Goal: Transaction & Acquisition: Book appointment/travel/reservation

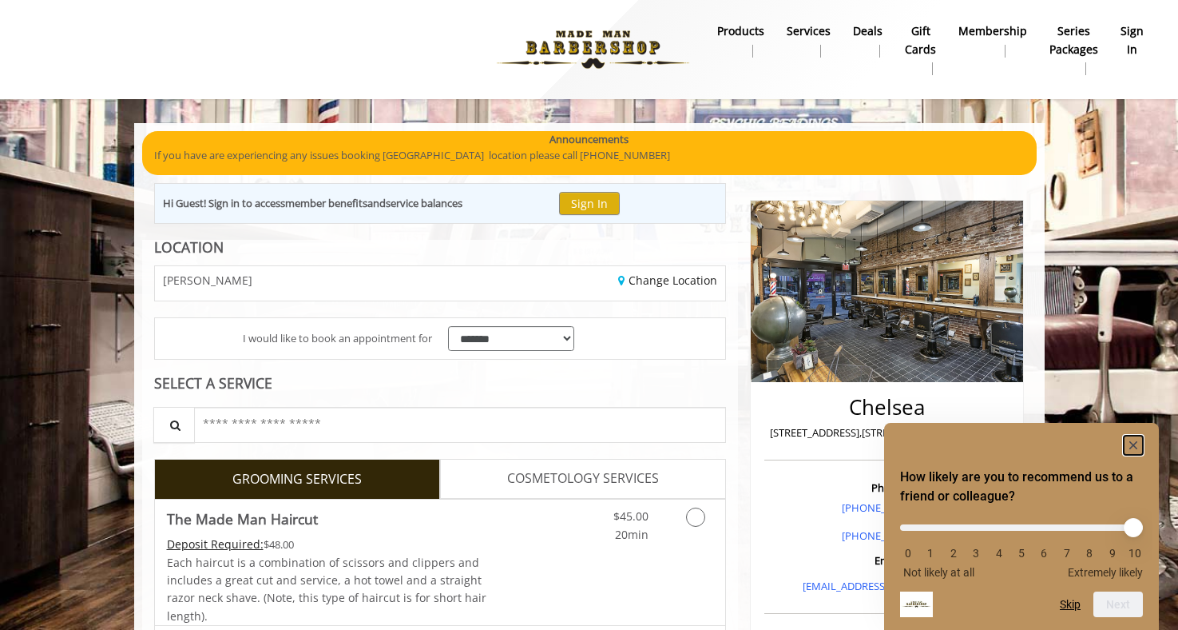
click at [1139, 443] on rect "Hide survey" at bounding box center [1133, 444] width 19 height 19
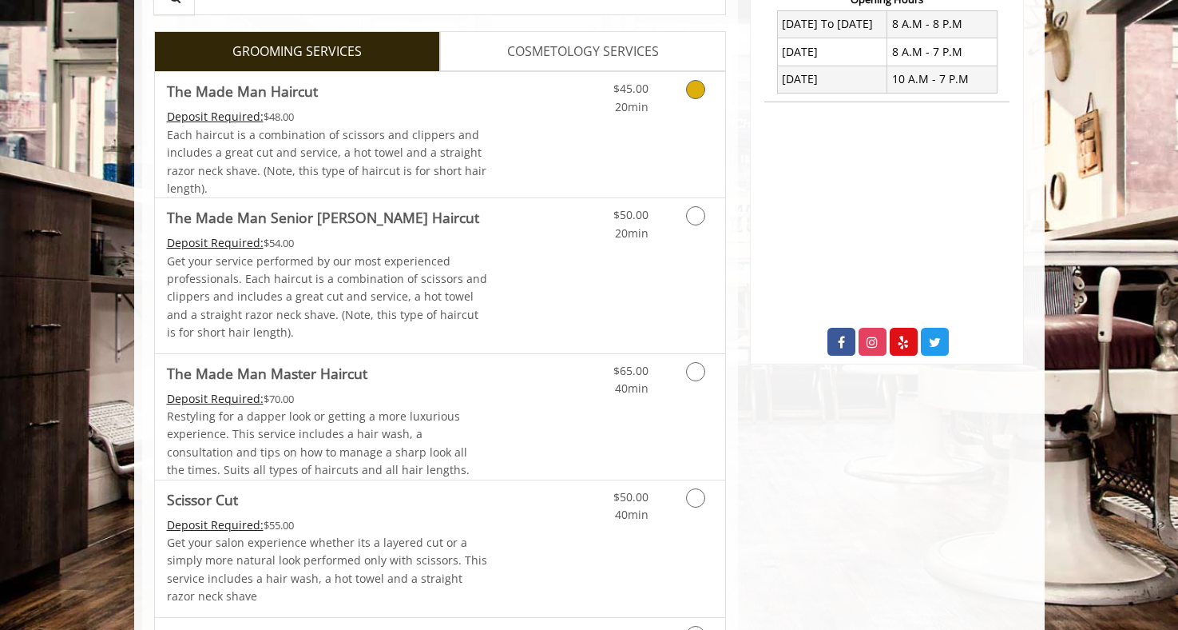
scroll to position [734, 0]
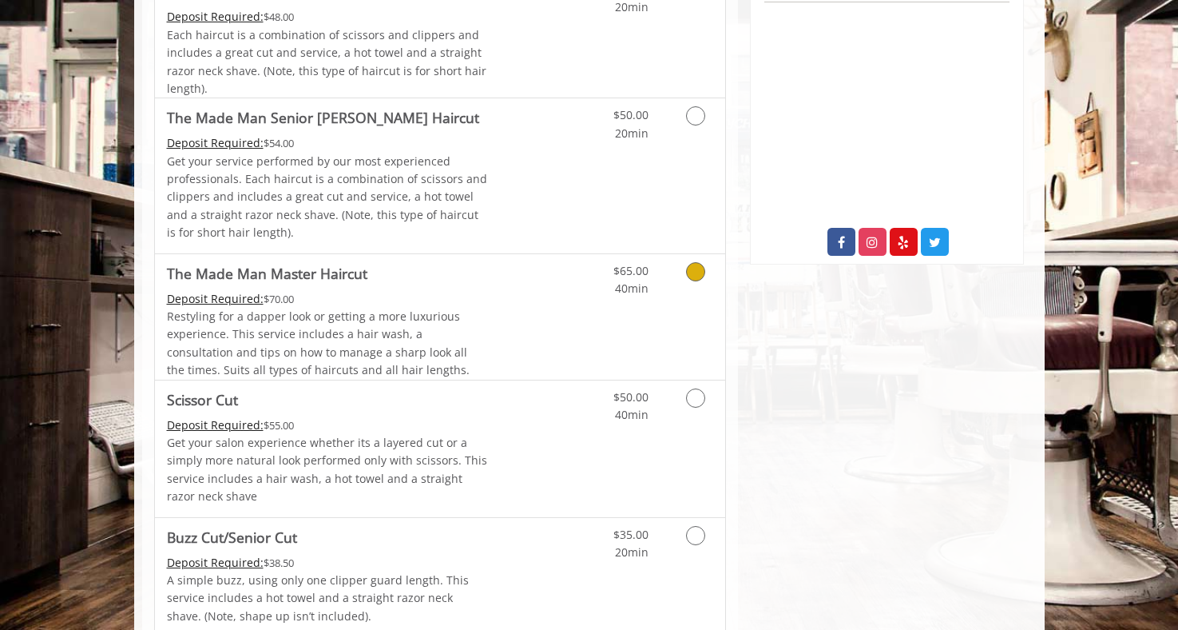
click at [678, 292] on link "Grooming services" at bounding box center [693, 276] width 41 height 44
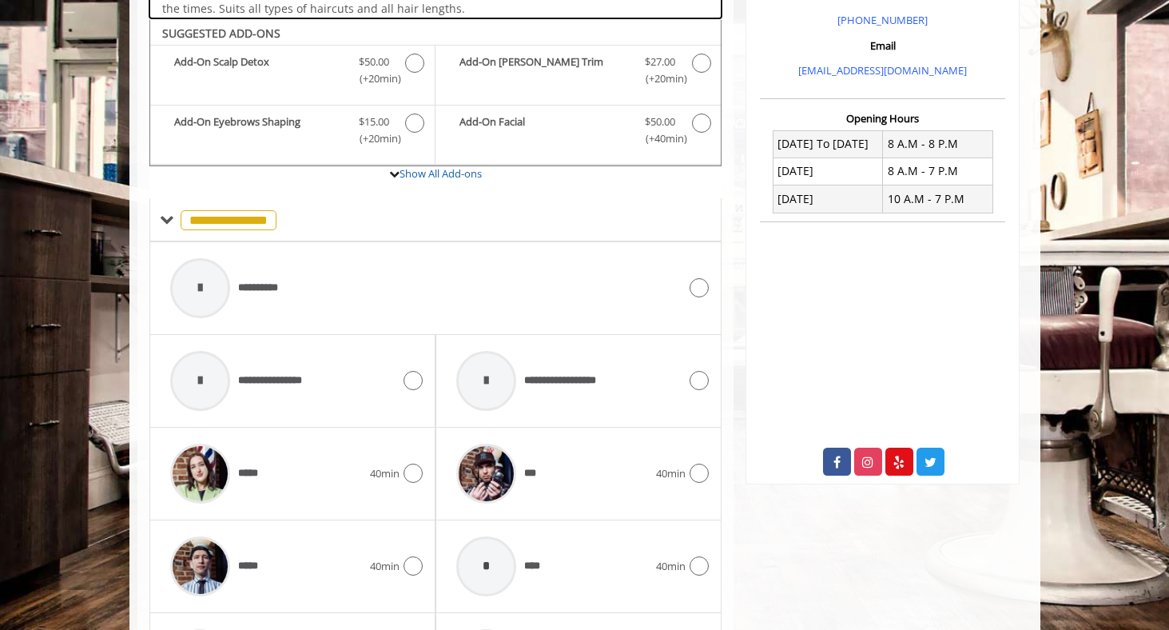
scroll to position [533, 0]
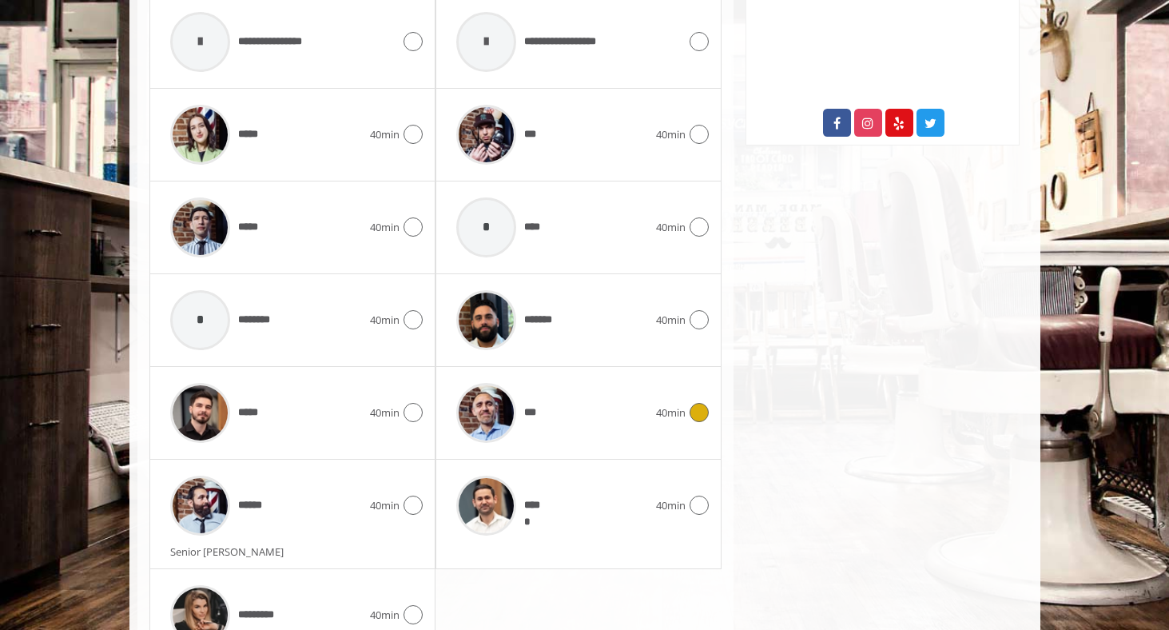
click at [604, 419] on div "***" at bounding box center [552, 413] width 208 height 76
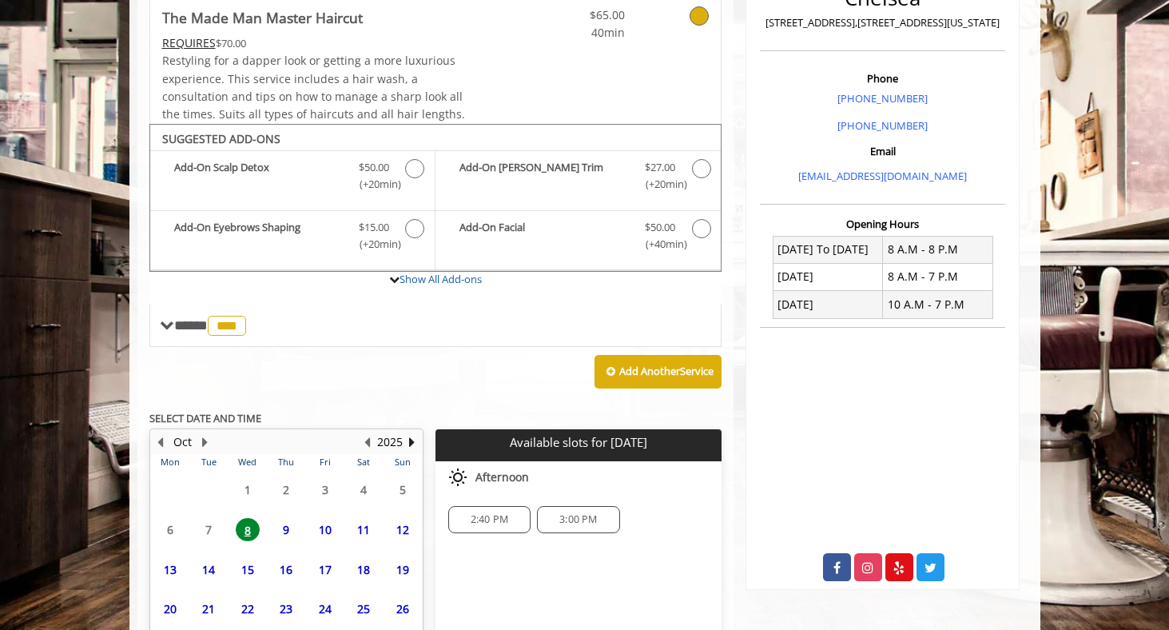
scroll to position [536, 0]
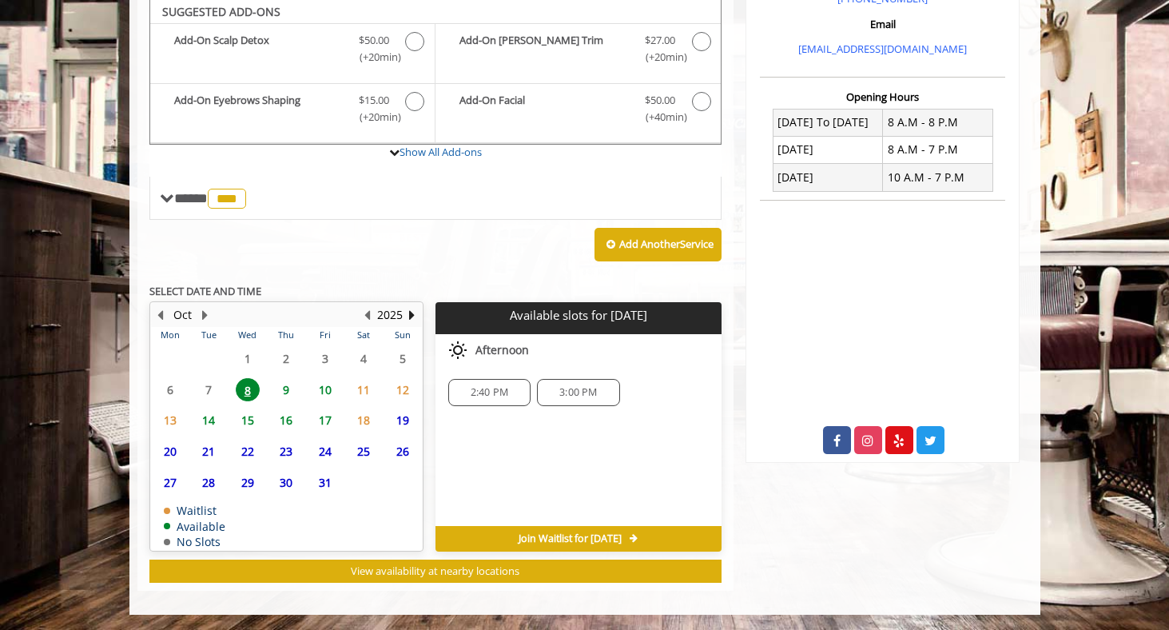
click at [284, 483] on span "30" at bounding box center [286, 482] width 24 height 23
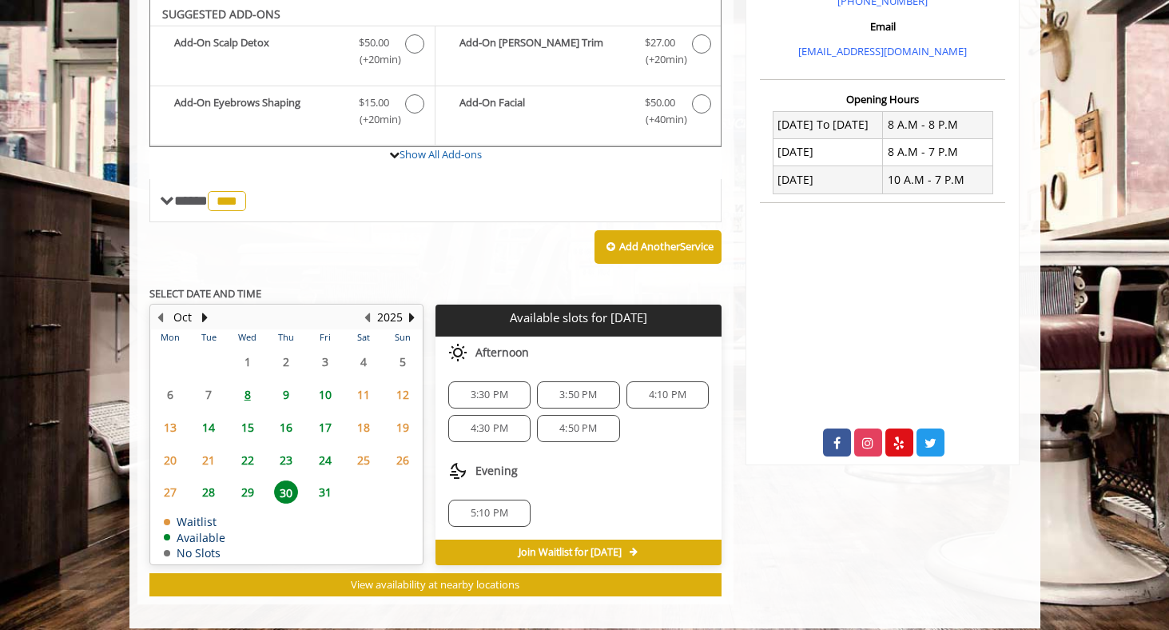
scroll to position [543, 0]
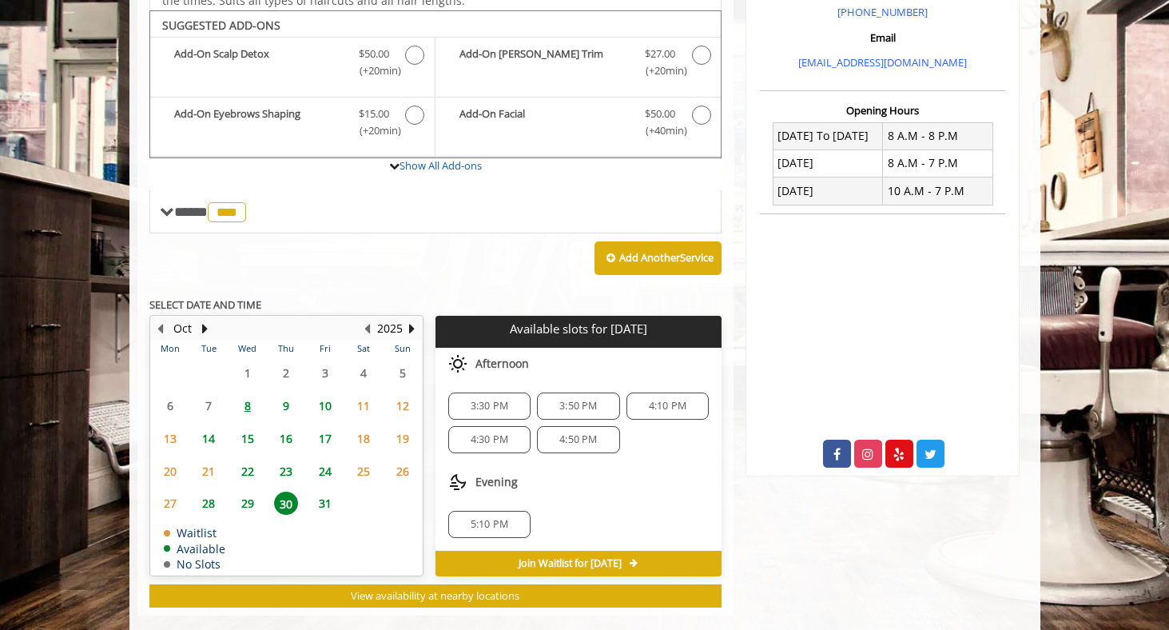
click at [250, 507] on span "29" at bounding box center [248, 502] width 24 height 23
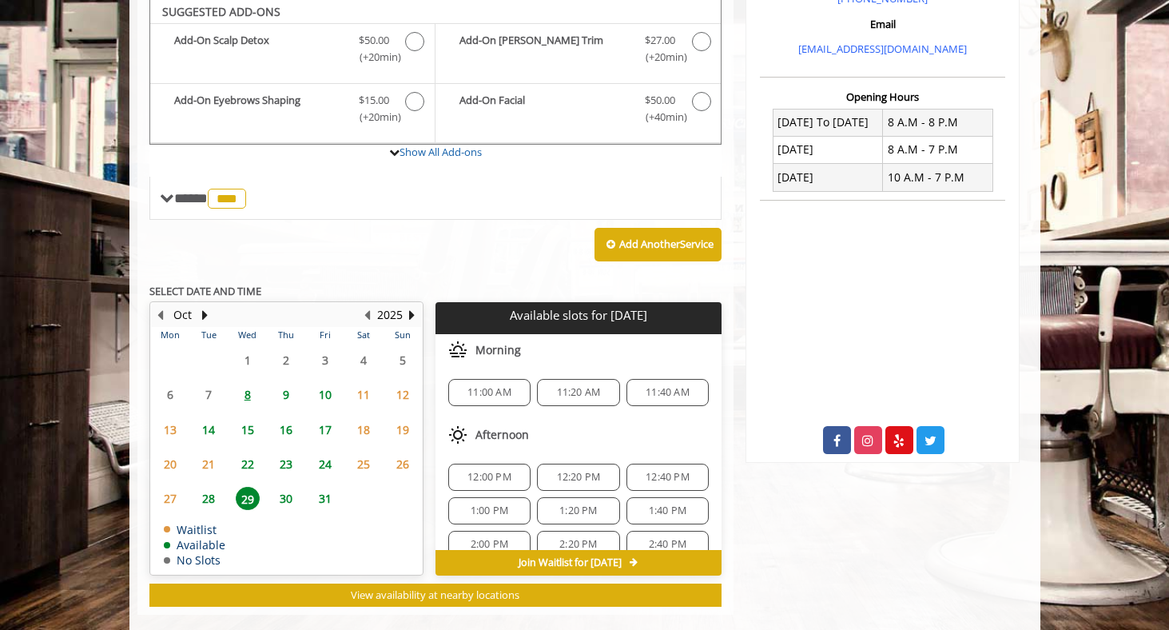
scroll to position [206, 0]
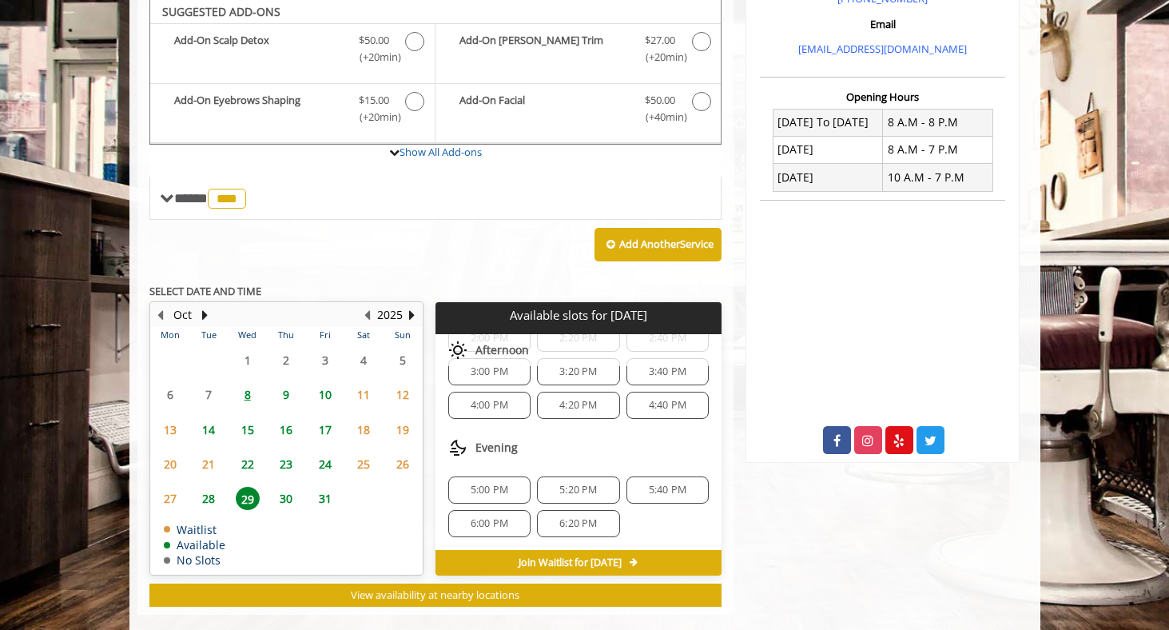
click at [291, 495] on span "30" at bounding box center [286, 498] width 24 height 23
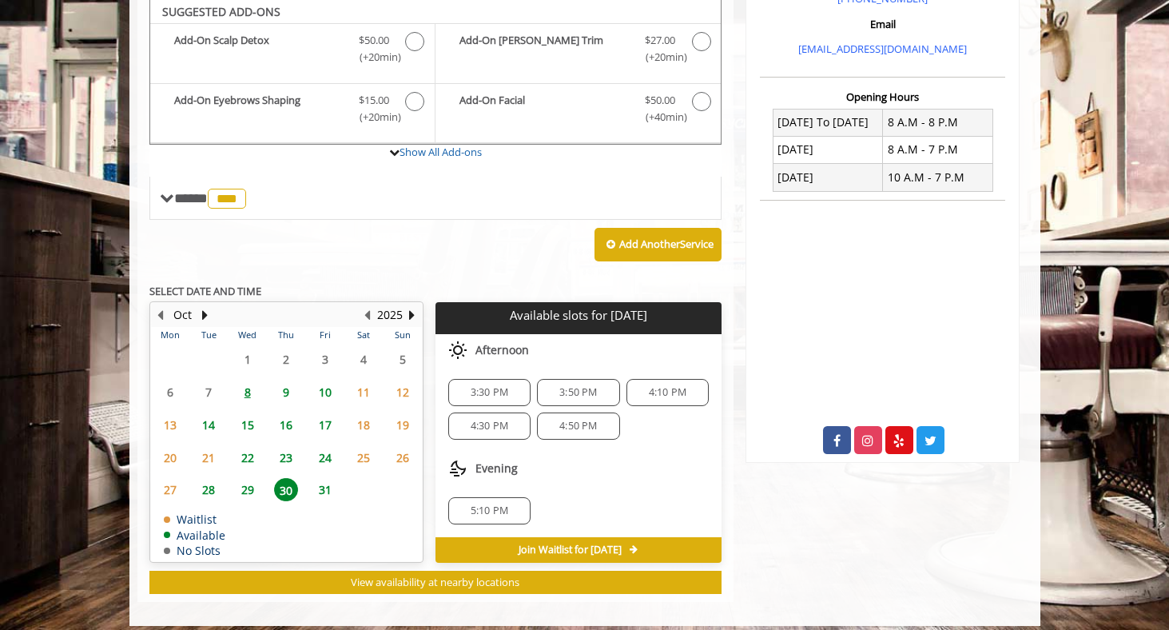
scroll to position [547, 0]
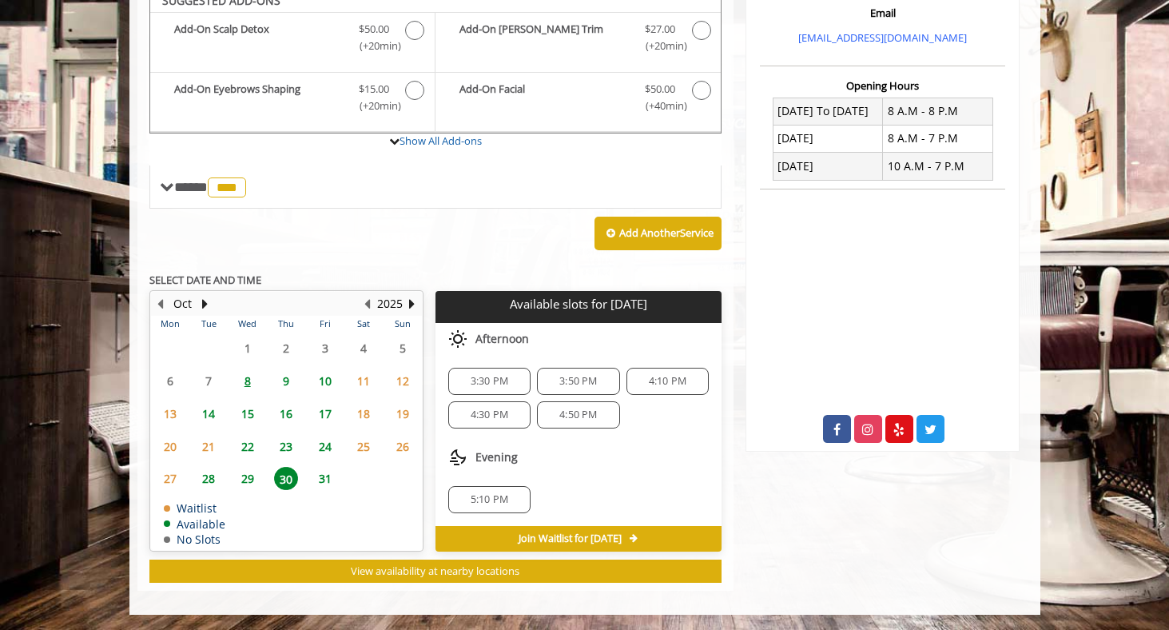
click at [507, 497] on span "5:10 PM" at bounding box center [490, 499] width 38 height 13
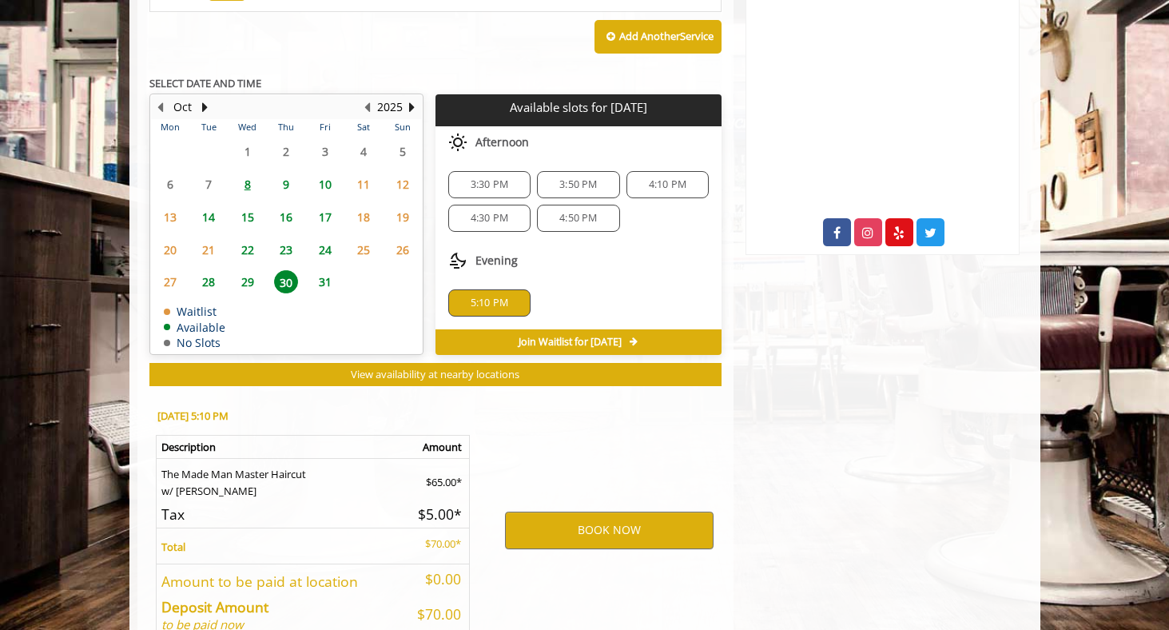
scroll to position [836, 0]
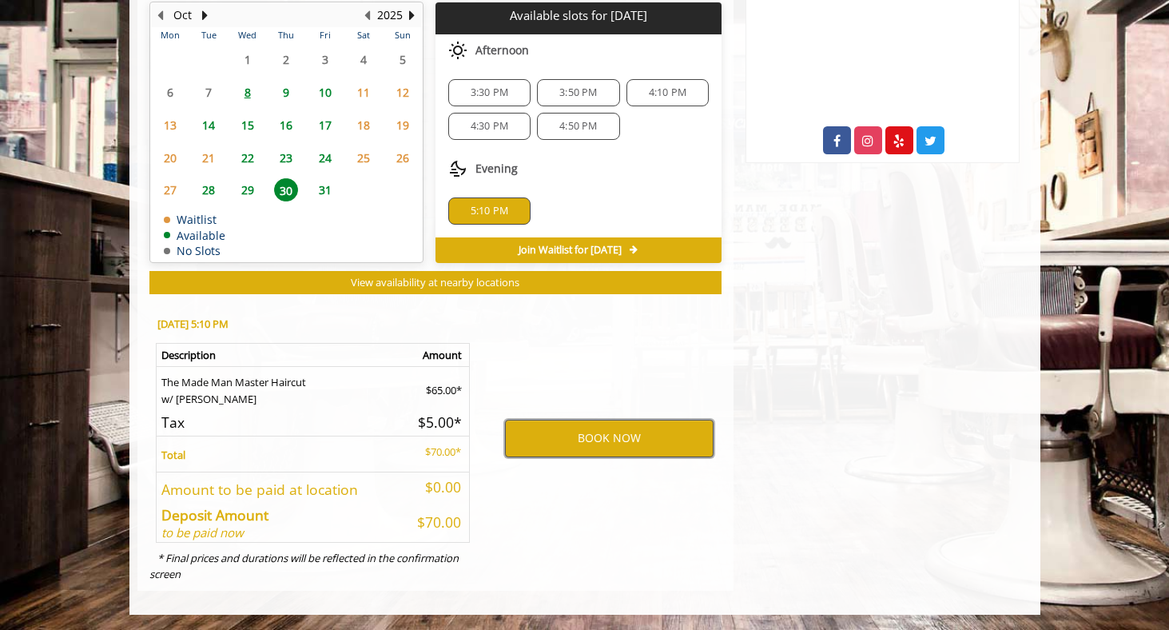
click at [561, 435] on button "BOOK NOW" at bounding box center [609, 437] width 209 height 37
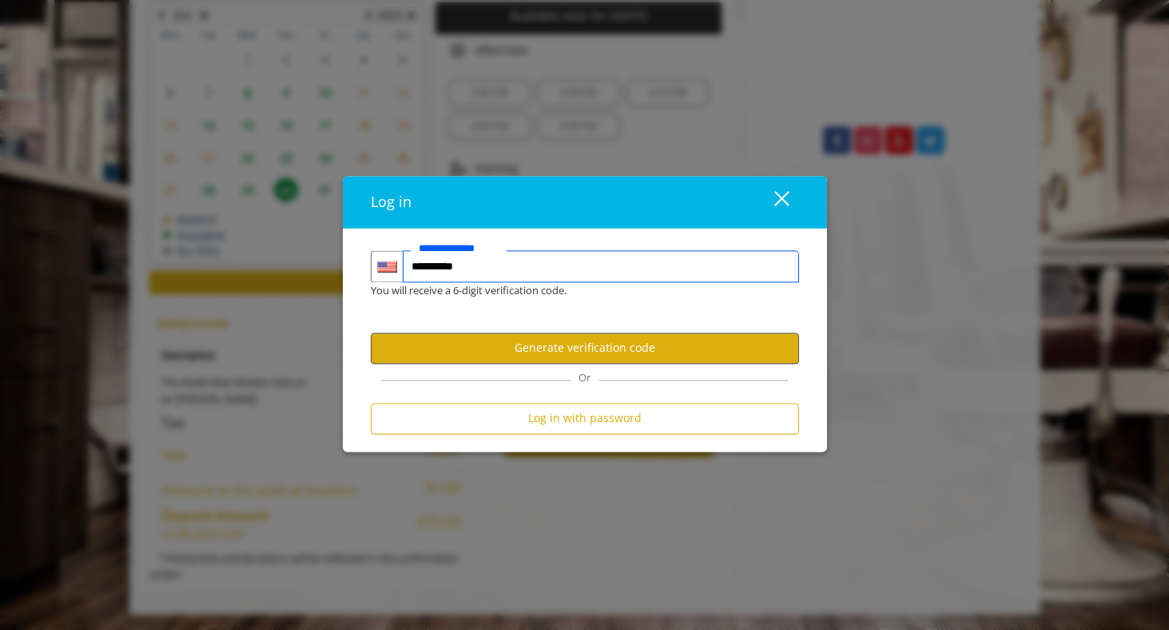
type input "**********"
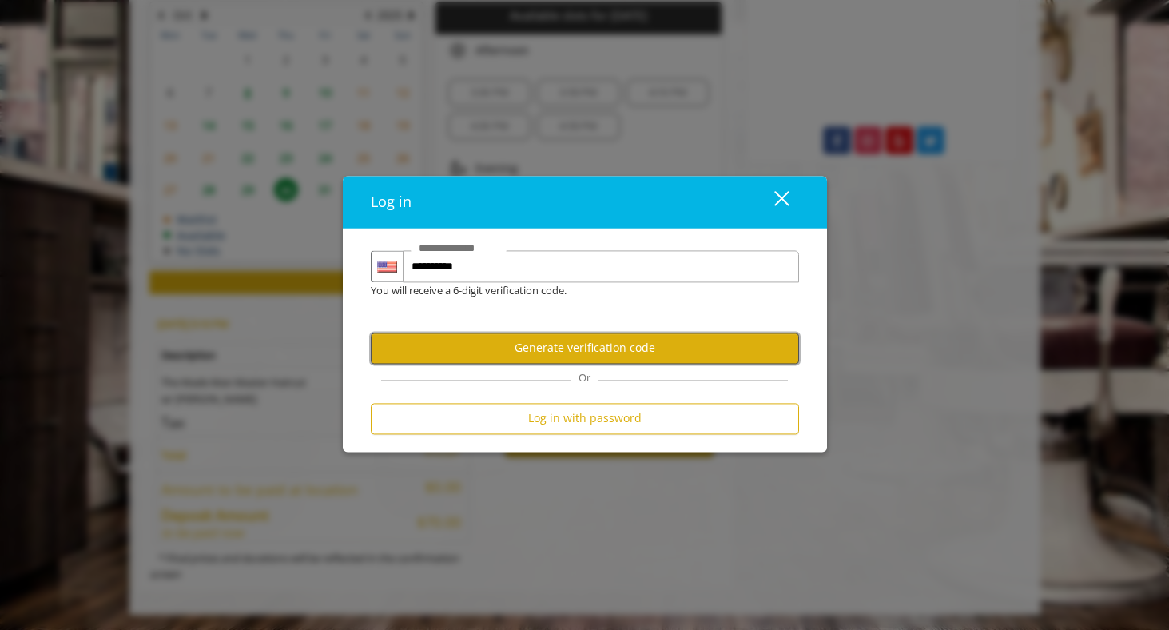
click at [606, 349] on button "Generate verification code" at bounding box center [585, 347] width 428 height 31
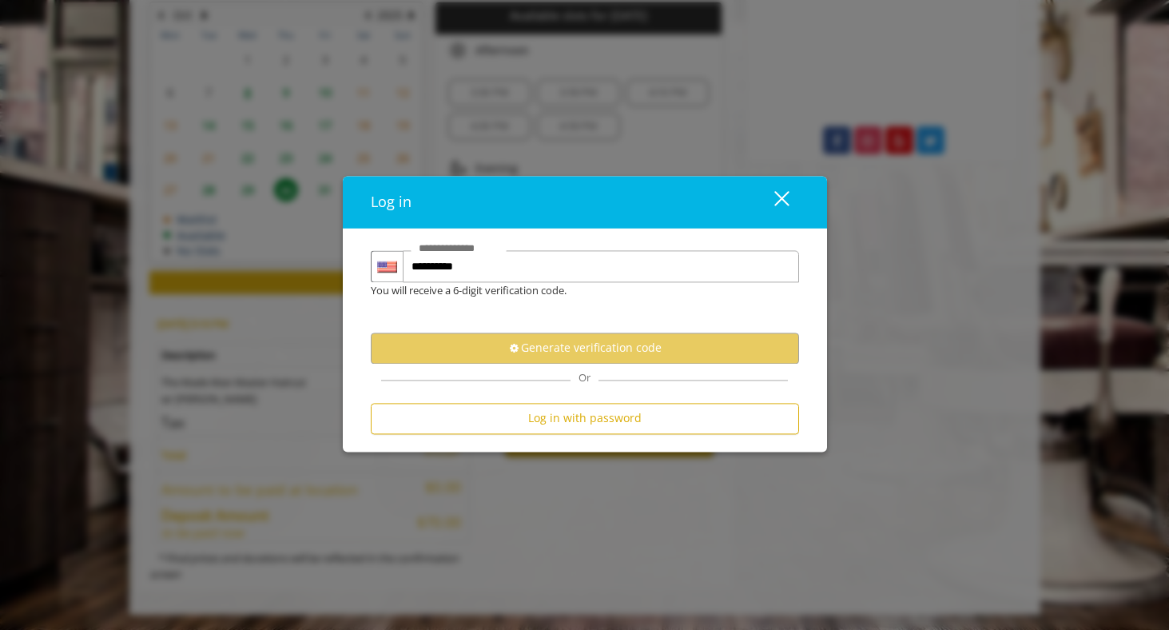
scroll to position [0, 0]
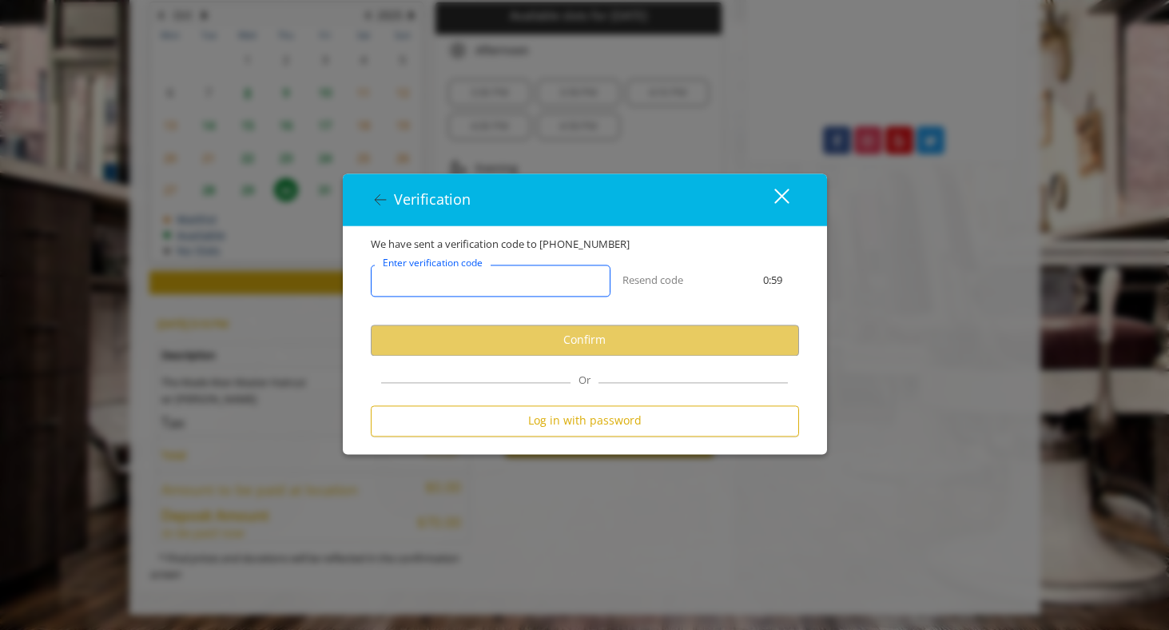
click at [554, 284] on input "Enter verification code" at bounding box center [491, 280] width 240 height 32
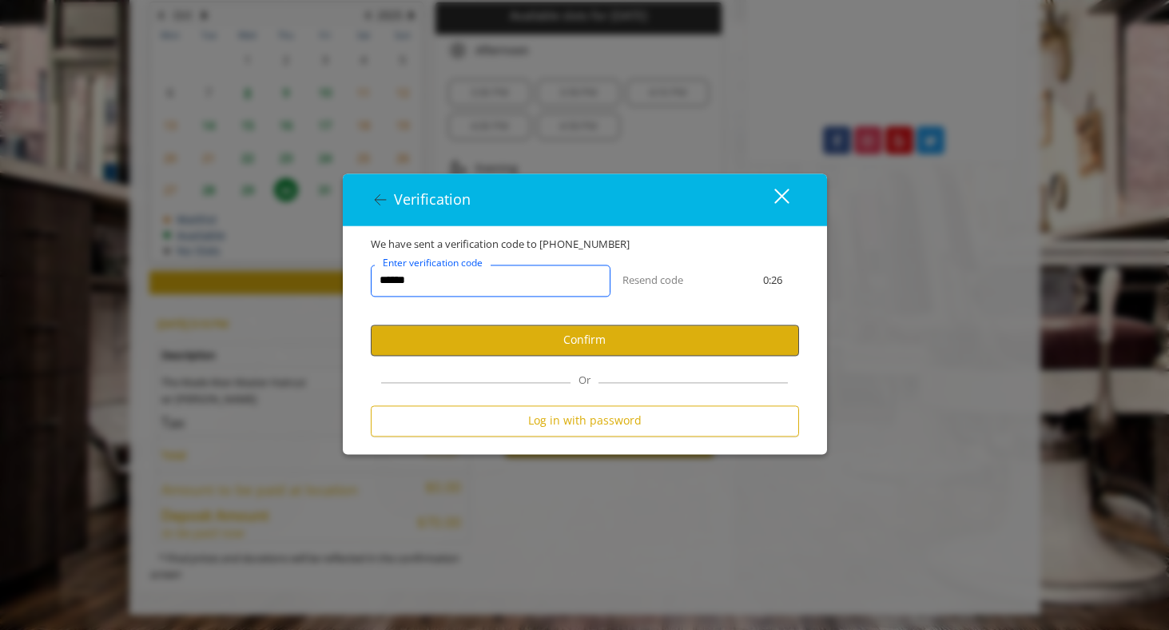
type input "******"
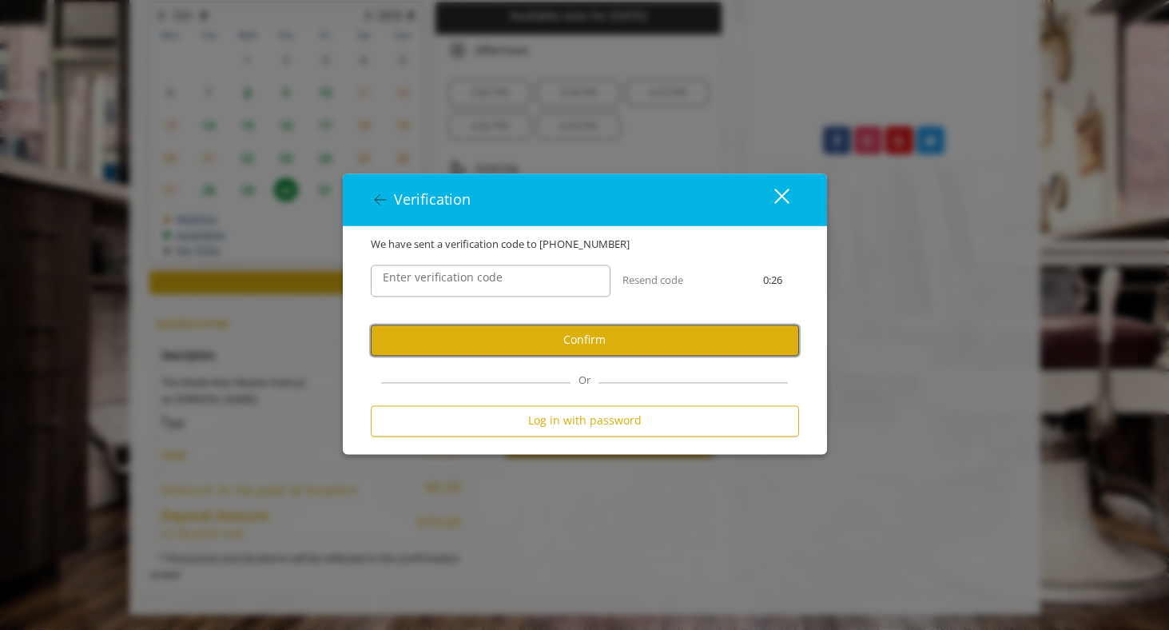
click at [638, 331] on button "Confirm" at bounding box center [585, 339] width 428 height 31
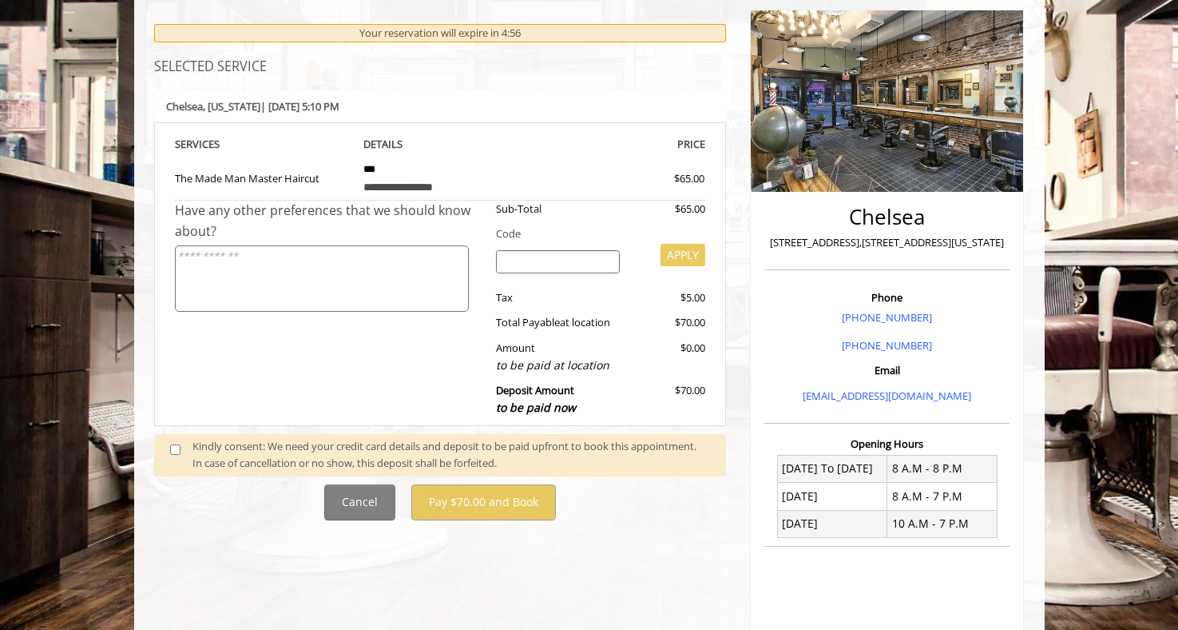
scroll to position [193, 0]
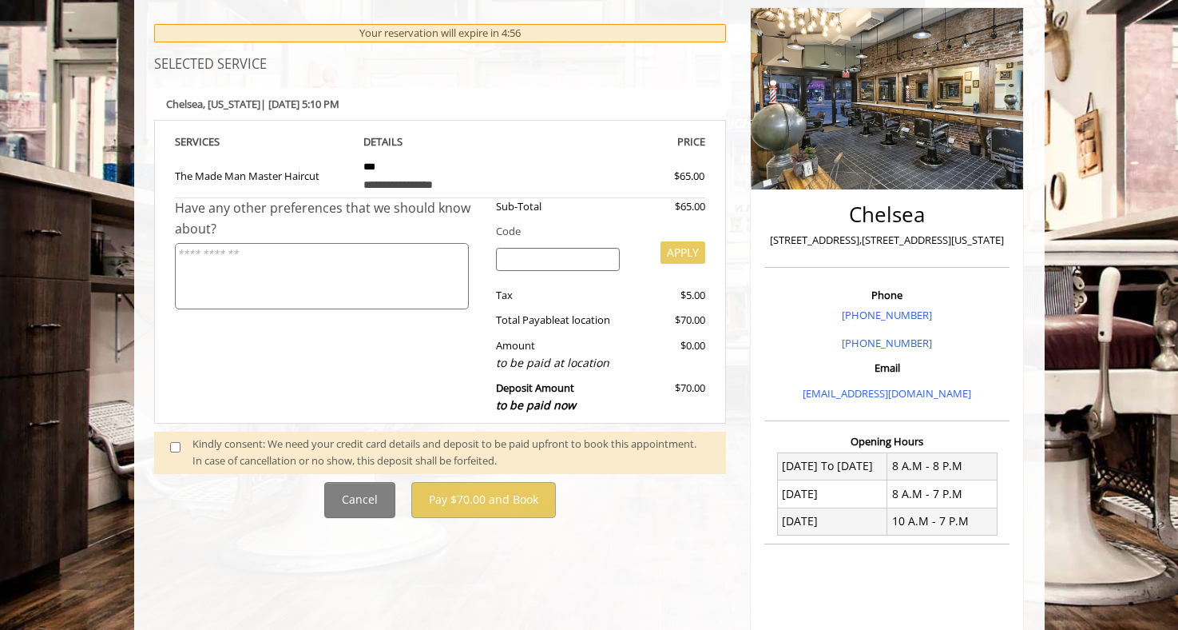
click at [267, 452] on div "Kindly consent: We need your credit card details and deposit to be paid upfront…" at bounding box center [452, 452] width 518 height 34
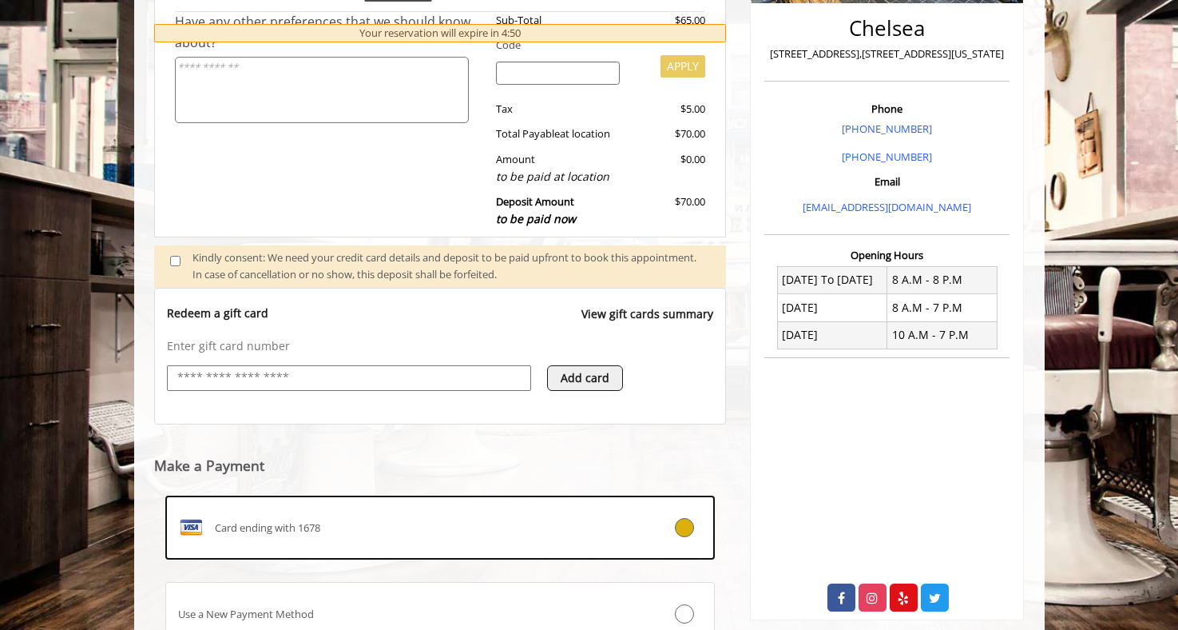
scroll to position [511, 0]
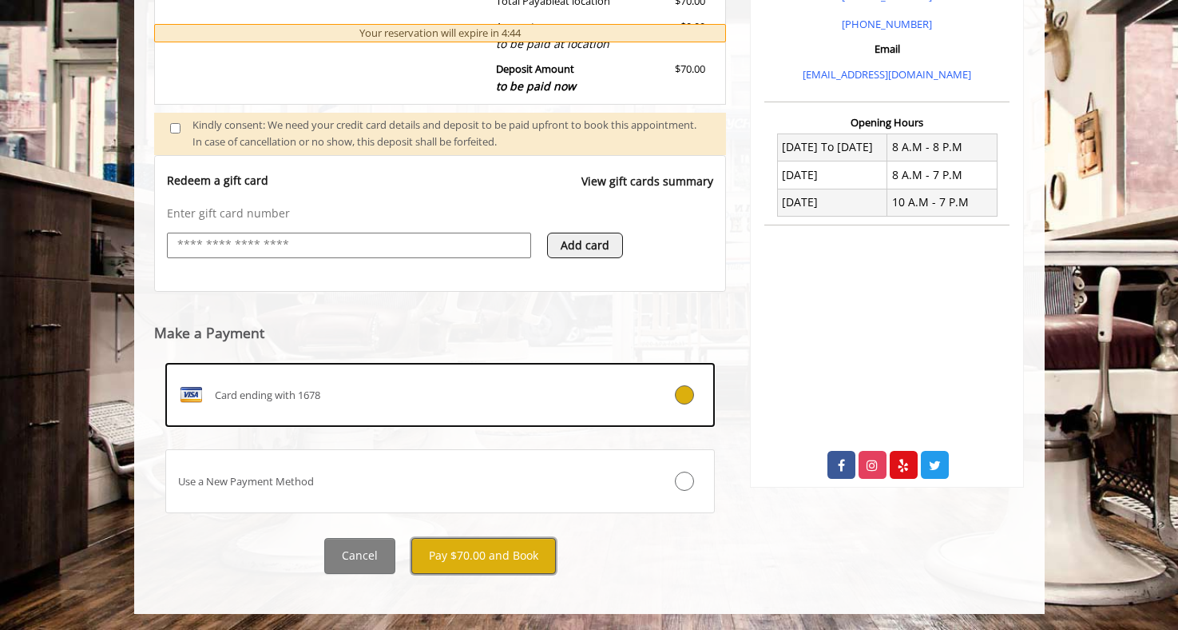
click at [453, 557] on button "Pay $70.00 and Book" at bounding box center [483, 556] width 145 height 36
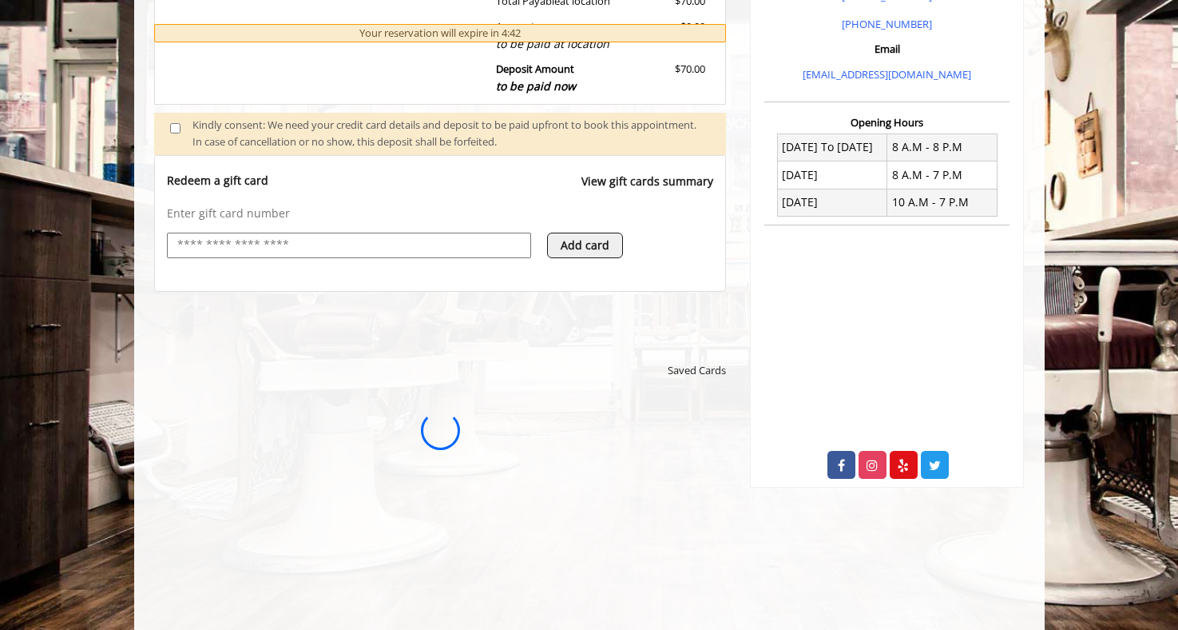
scroll to position [0, 0]
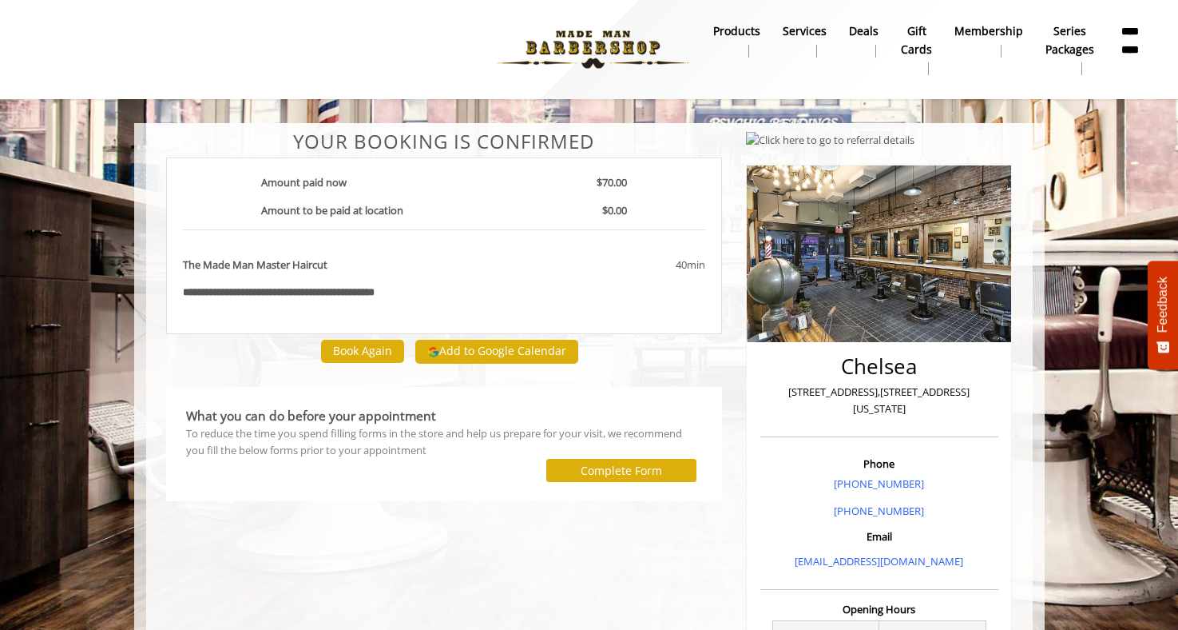
click at [346, 296] on b "**********" at bounding box center [299, 292] width 152 height 10
copy div "**********"
